Goal: Task Accomplishment & Management: Manage account settings

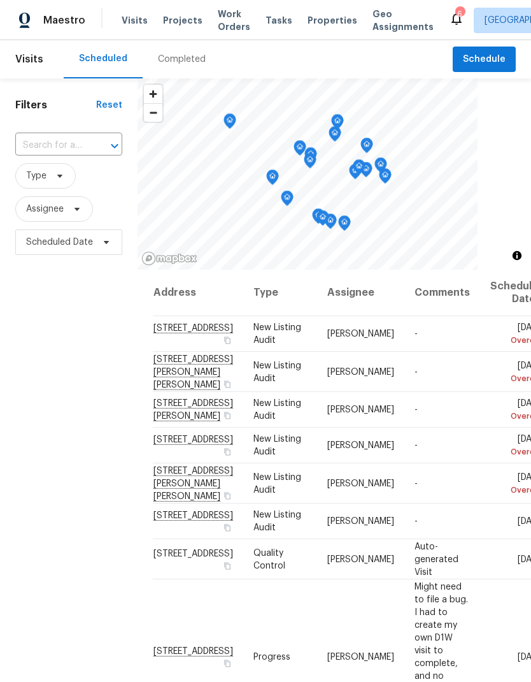
click at [68, 136] on input "text" at bounding box center [50, 146] width 71 height 20
type input "3802"
click at [77, 186] on li "3802 Togo Rd, Spring Park, MN 55384" at bounding box center [68, 175] width 106 height 22
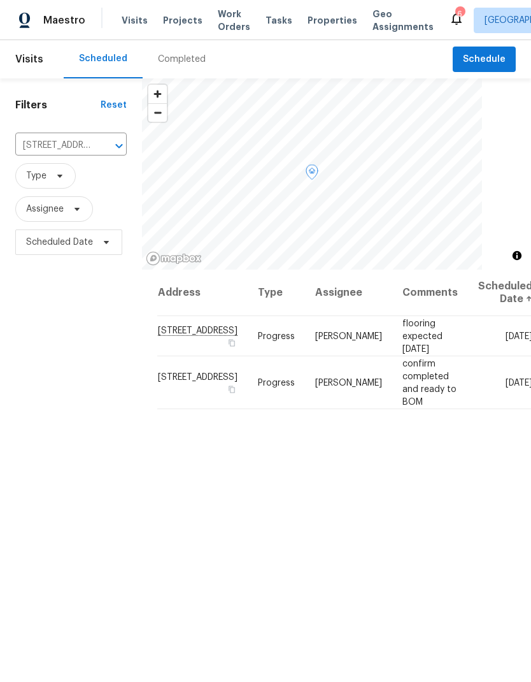
click at [0, 0] on icon at bounding box center [0, 0] width 0 height 0
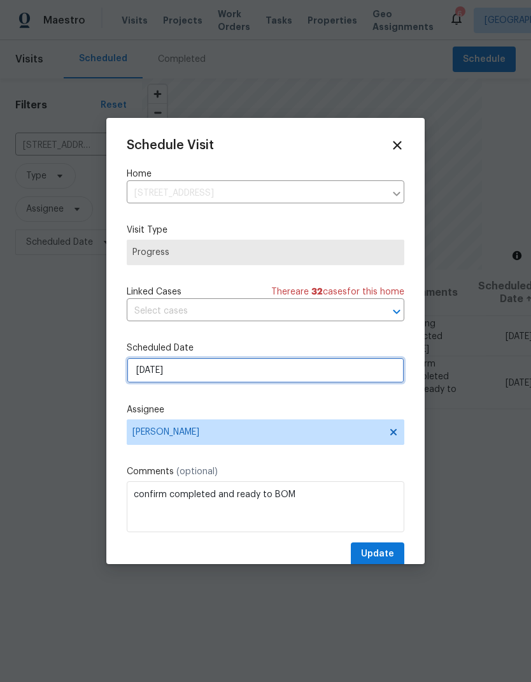
click at [252, 374] on input "9/1/2025" at bounding box center [266, 369] width 278 height 25
select select "8"
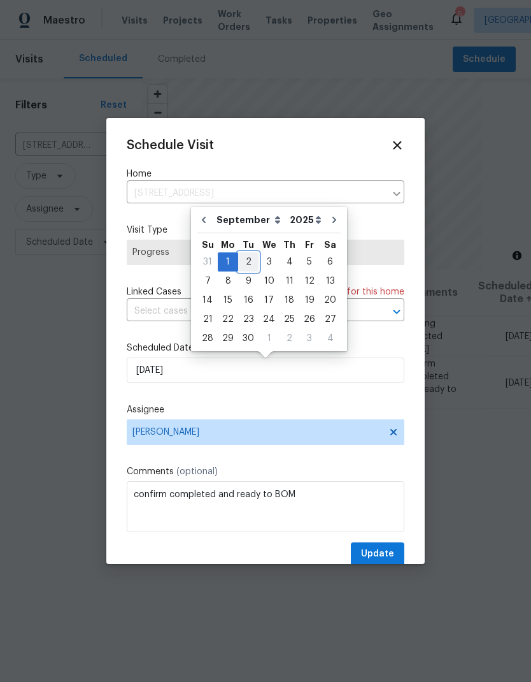
click at [243, 259] on div "2" at bounding box center [248, 262] width 20 height 18
type input "9/2/2025"
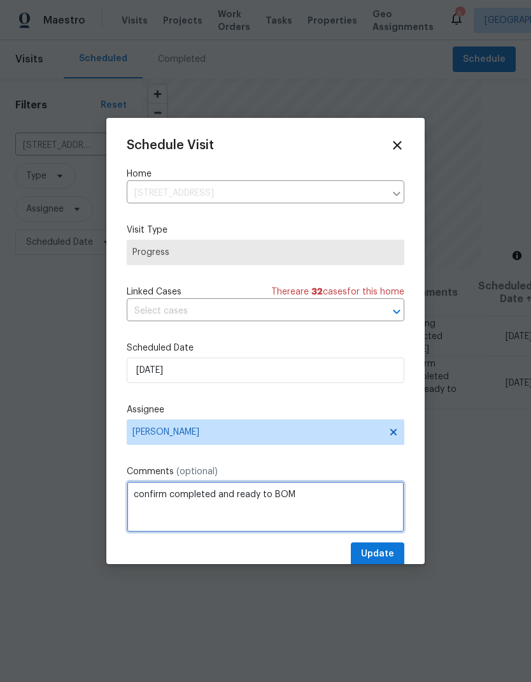
click at [169, 496] on textarea "confirm completed and ready to BOM" at bounding box center [266, 506] width 278 height 51
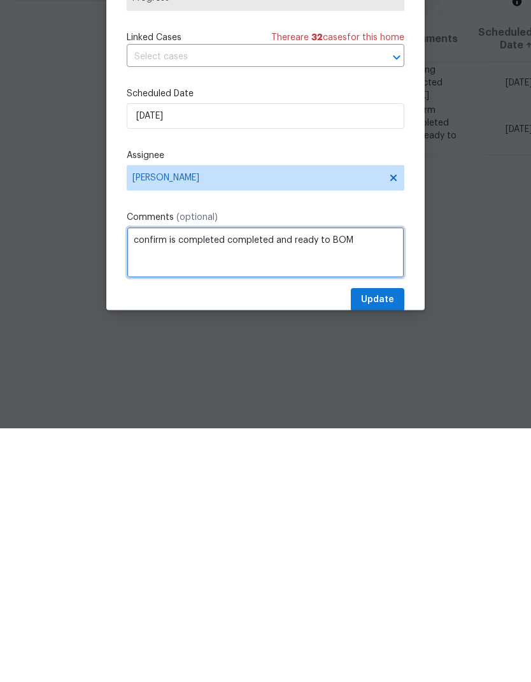
type textarea "confirm is completed completed and ready to BOM"
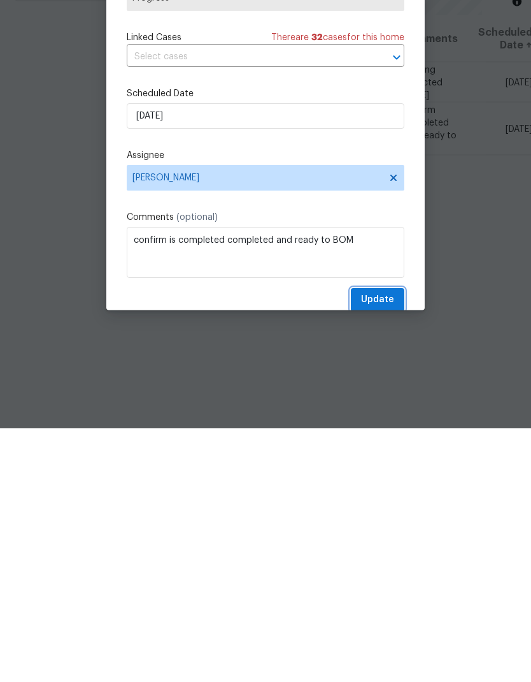
click at [394, 546] on span "Update" at bounding box center [377, 554] width 33 height 16
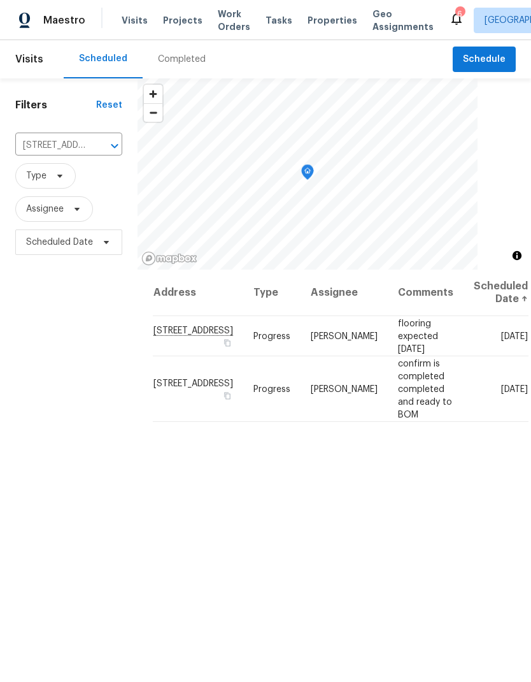
scroll to position [0, 0]
click at [317, 24] on span "Properties" at bounding box center [333, 20] width 50 height 13
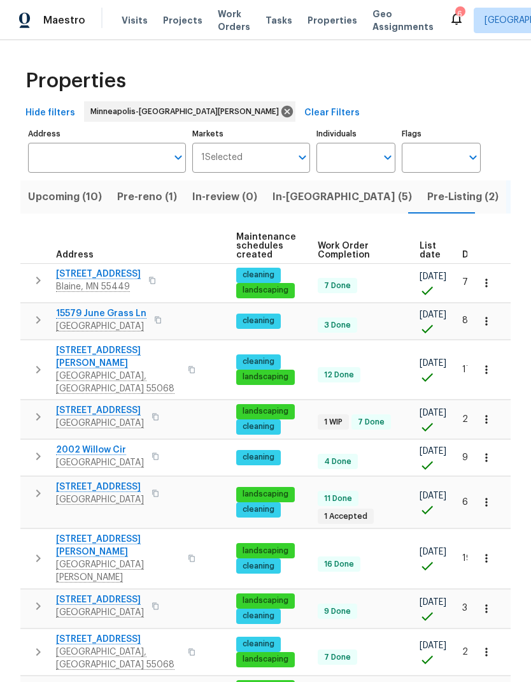
scroll to position [0, 178]
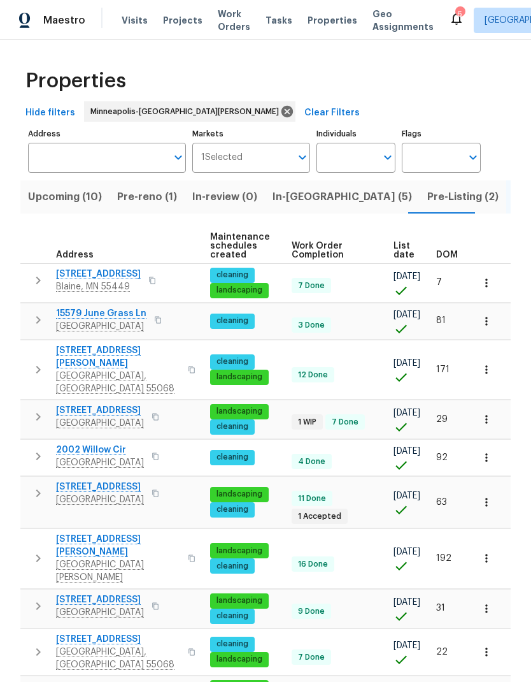
click at [397, 252] on span "List date" at bounding box center [404, 250] width 21 height 18
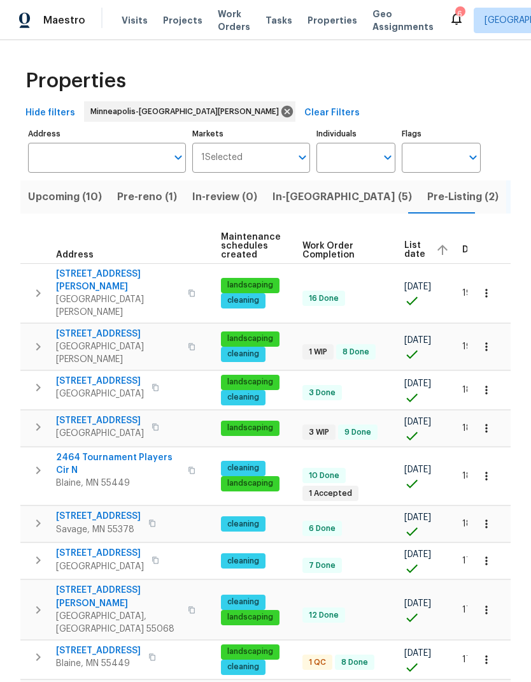
scroll to position [0, 167]
click at [405, 250] on span "List date" at bounding box center [415, 250] width 21 height 18
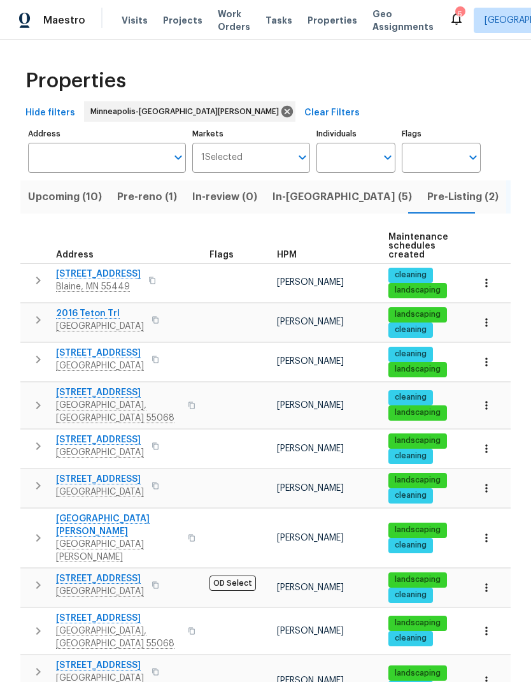
click at [133, 25] on span "Visits" at bounding box center [135, 20] width 26 height 13
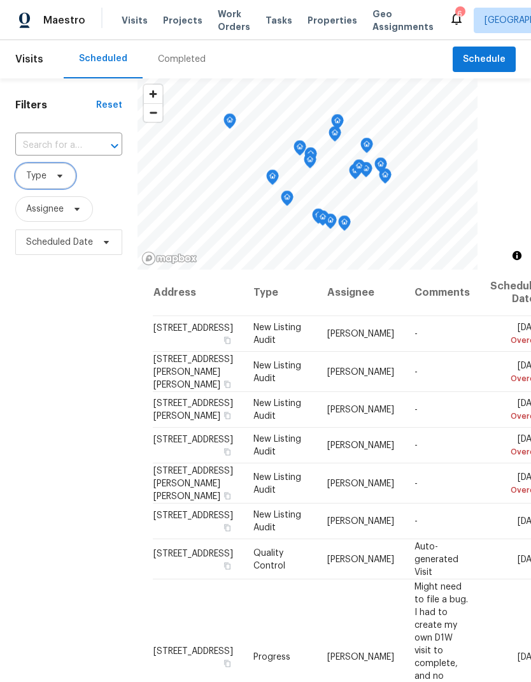
click at [55, 178] on icon at bounding box center [60, 176] width 10 height 10
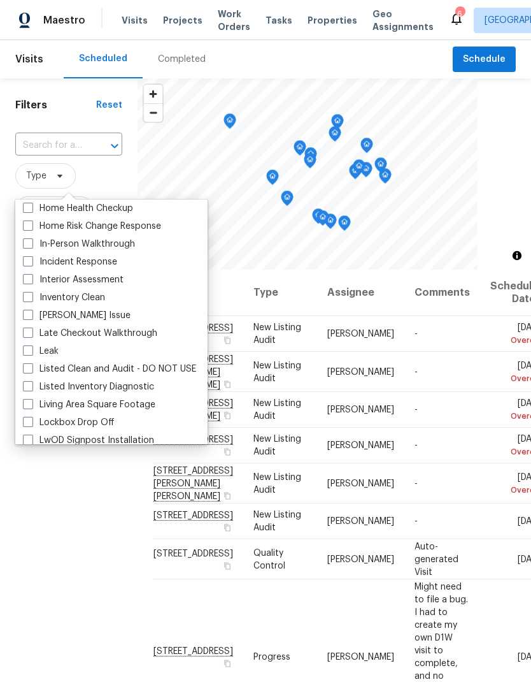
scroll to position [467, 0]
click at [24, 392] on label "Listed Inventory Diagnostic" at bounding box center [88, 386] width 131 height 13
click at [24, 388] on input "Listed Inventory Diagnostic" at bounding box center [27, 384] width 8 height 8
checkbox input "true"
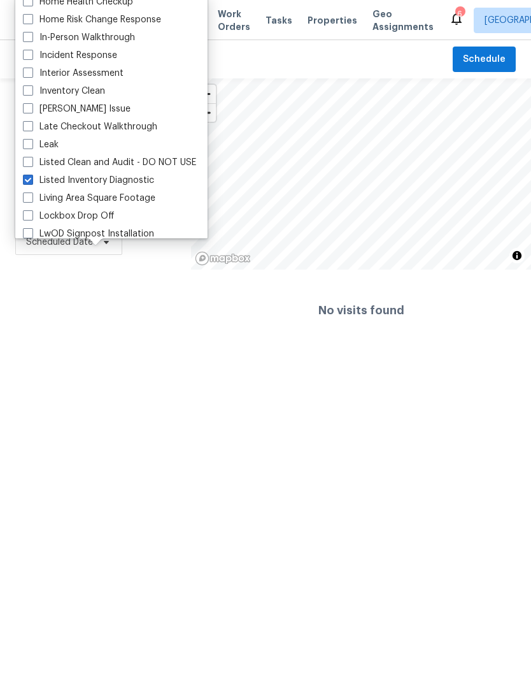
click at [171, 351] on html "Maestro Visits Projects Work Orders Tasks Properties Geo Assignments 6 Minneapo…" at bounding box center [265, 175] width 531 height 351
